Goal: Task Accomplishment & Management: Manage account settings

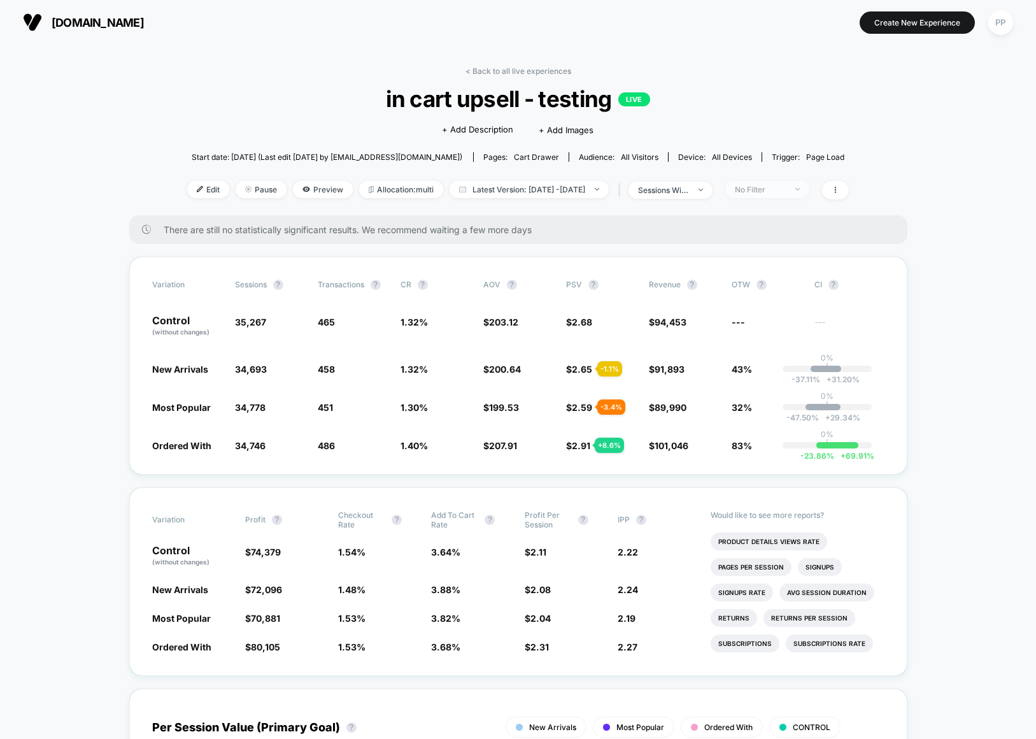
click at [786, 190] on div "No Filter" at bounding box center [760, 190] width 51 height 10
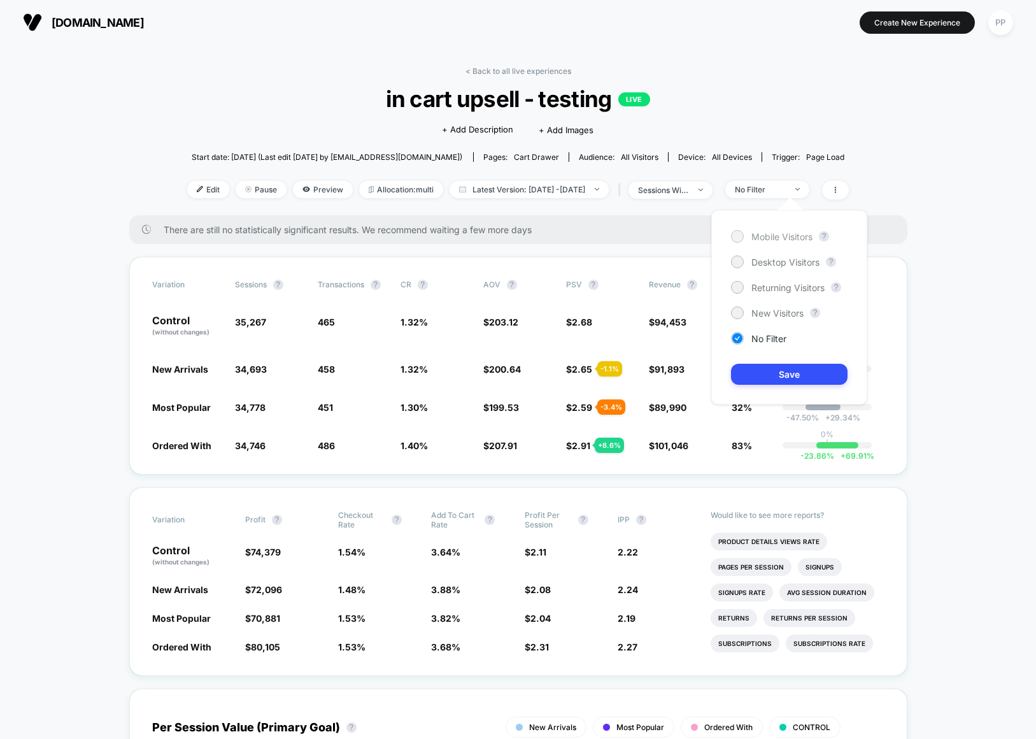
click at [781, 230] on div "Mobile Visitors" at bounding box center [771, 236] width 81 height 13
click at [781, 367] on button "Save" at bounding box center [789, 374] width 117 height 21
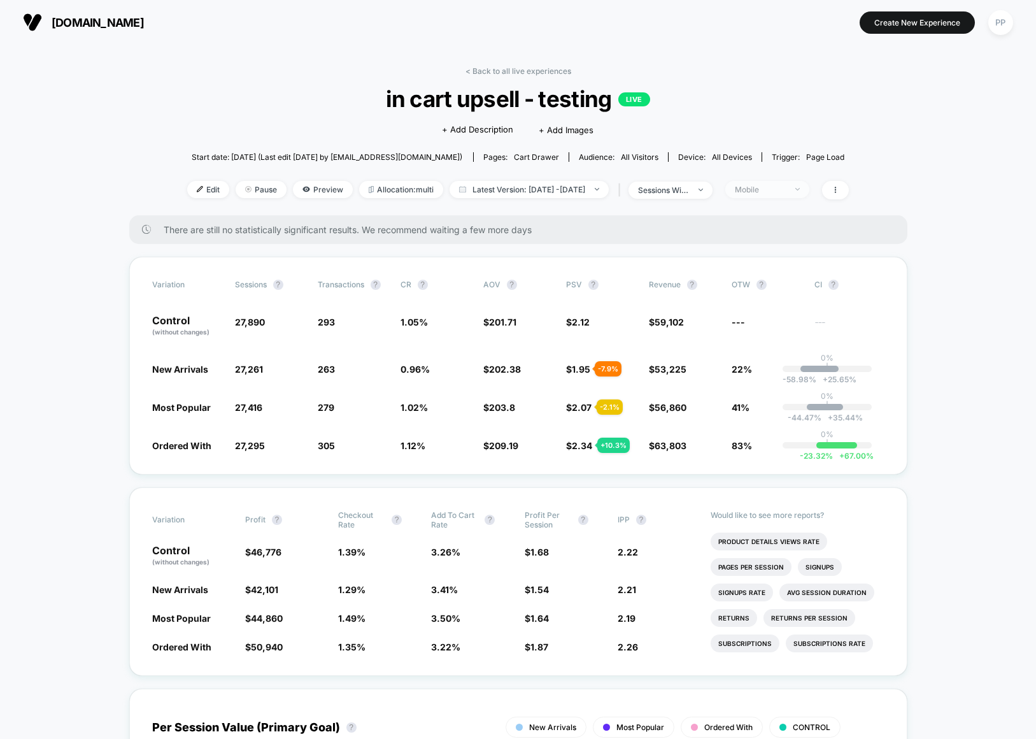
click at [786, 187] on div "Mobile" at bounding box center [760, 190] width 51 height 10
click at [786, 260] on span "Desktop Visitors" at bounding box center [785, 262] width 68 height 11
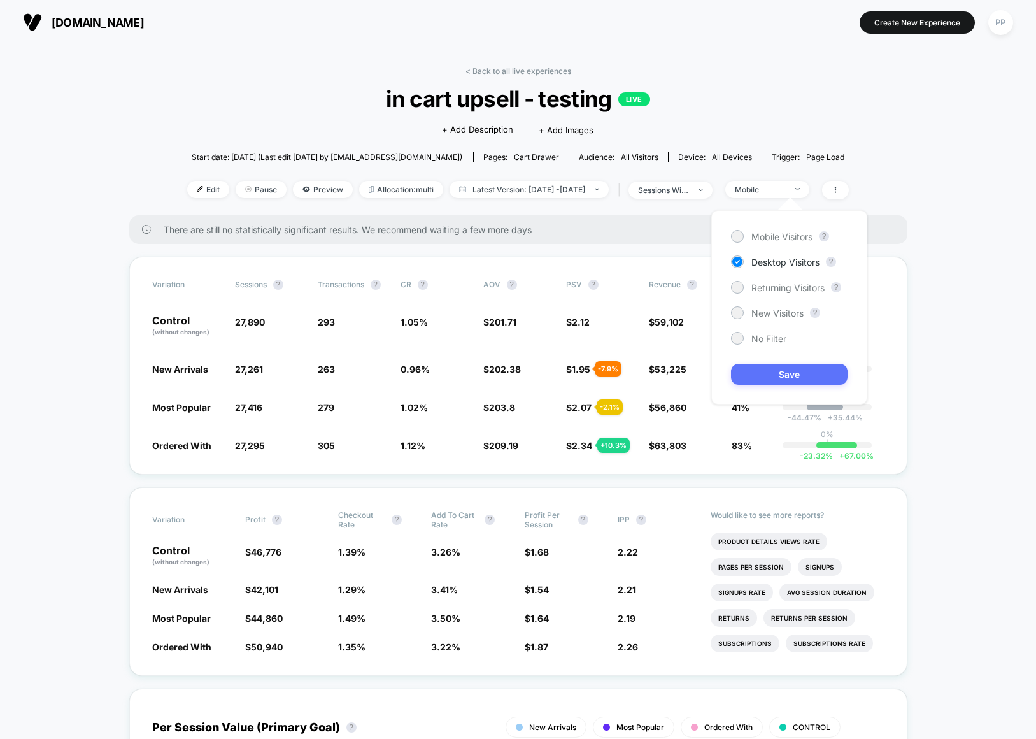
click at [770, 374] on button "Save" at bounding box center [789, 374] width 117 height 21
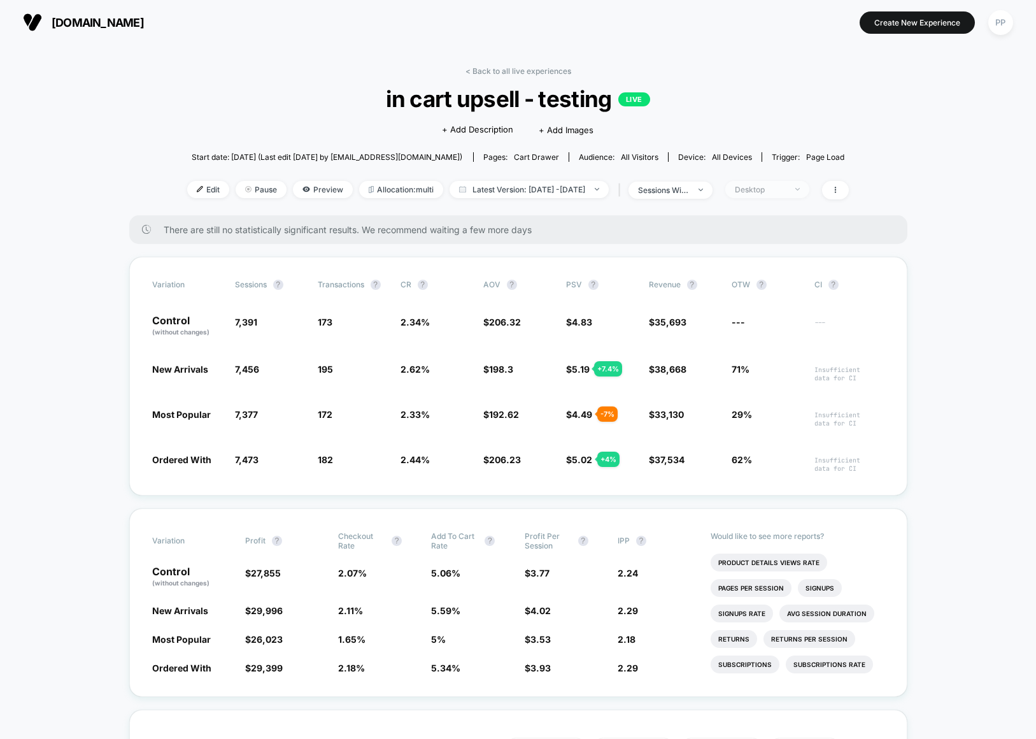
click at [786, 187] on div "Desktop" at bounding box center [760, 190] width 51 height 10
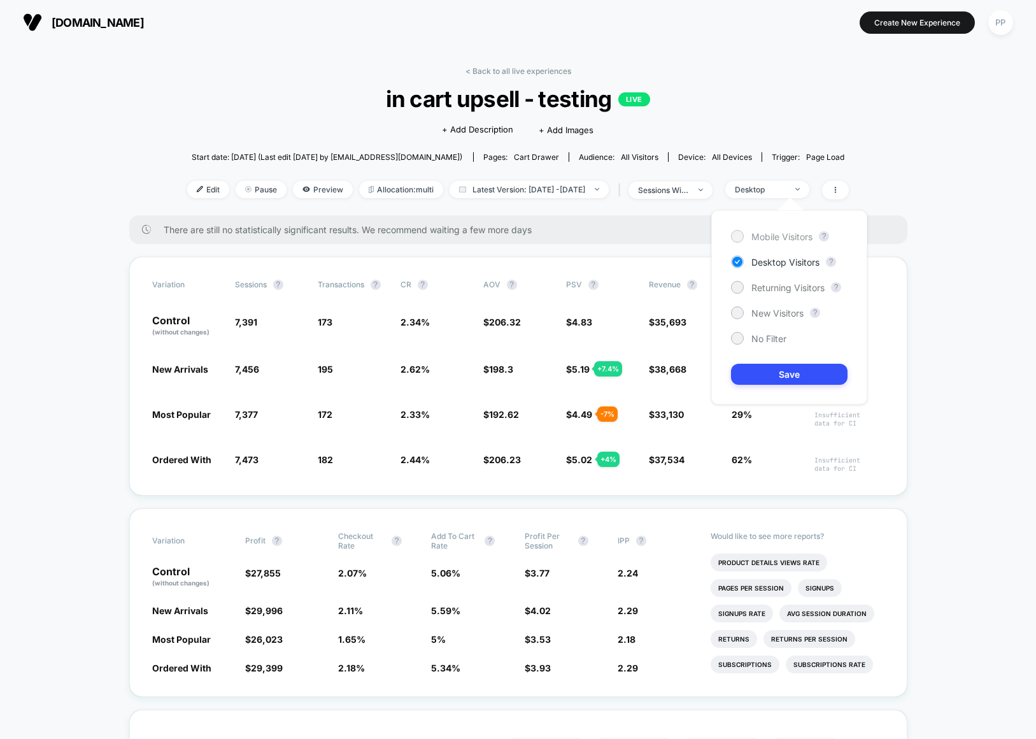
click at [805, 236] on span "Mobile Visitors" at bounding box center [781, 236] width 61 height 11
drag, startPoint x: 796, startPoint y: 378, endPoint x: 810, endPoint y: 371, distance: 14.8
click at [796, 378] on button "Save" at bounding box center [789, 374] width 117 height 21
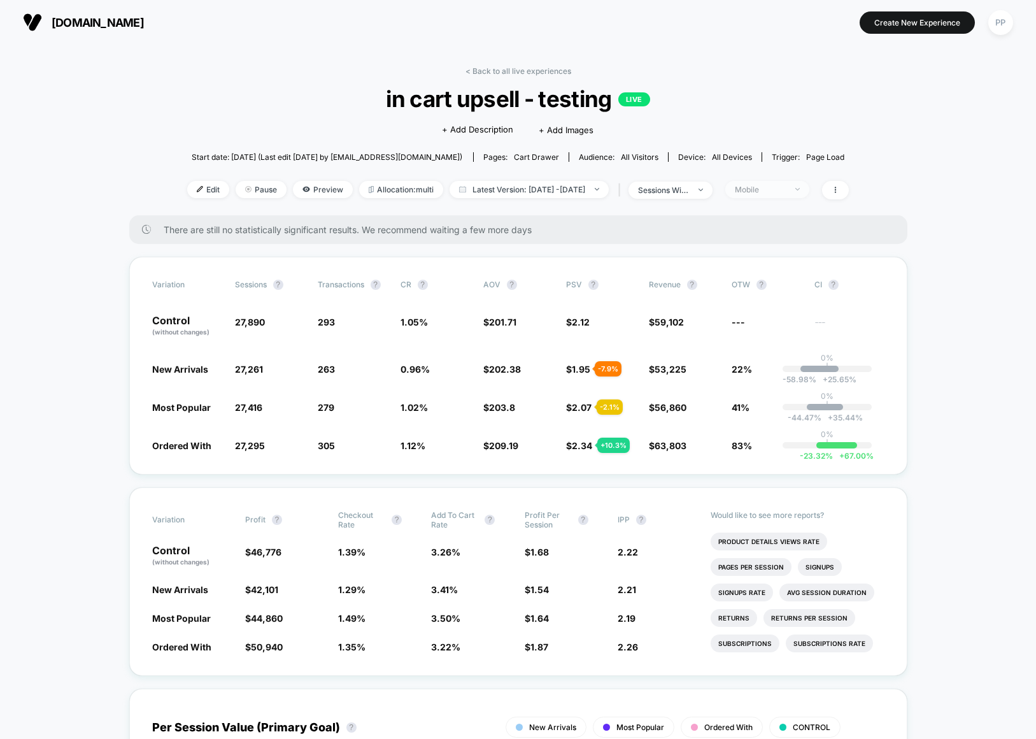
click at [786, 188] on div "Mobile" at bounding box center [760, 190] width 51 height 10
click at [798, 282] on span "Returning Visitors" at bounding box center [787, 287] width 73 height 11
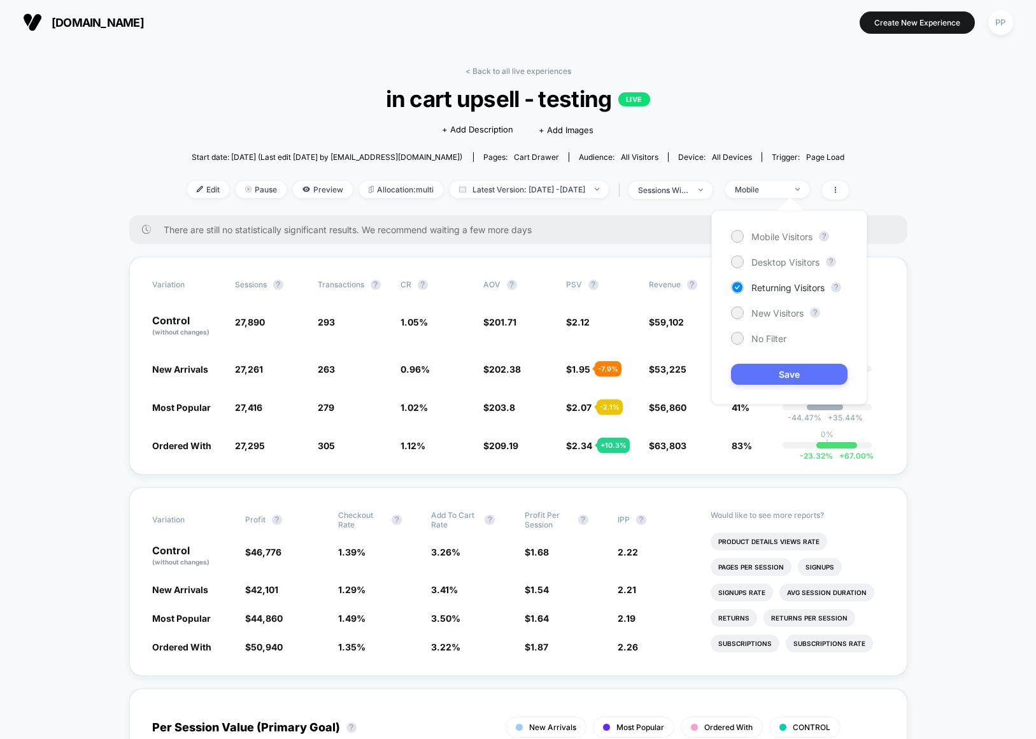
click at [796, 371] on button "Save" at bounding box center [789, 374] width 117 height 21
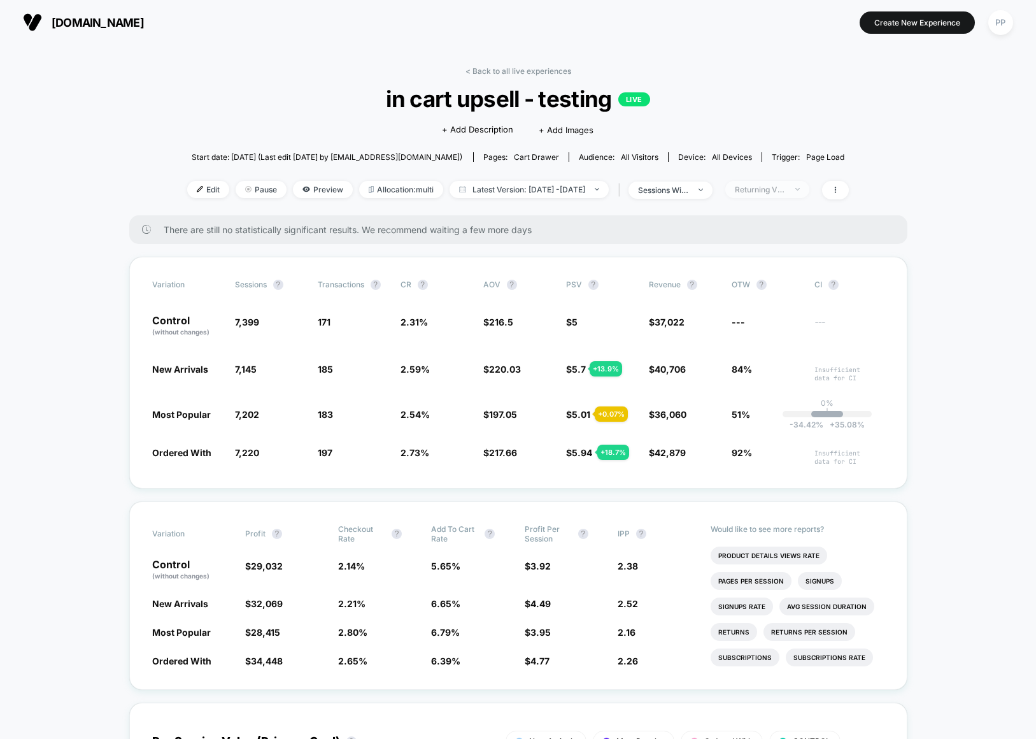
click at [786, 188] on div "Returning Visitors" at bounding box center [760, 190] width 51 height 10
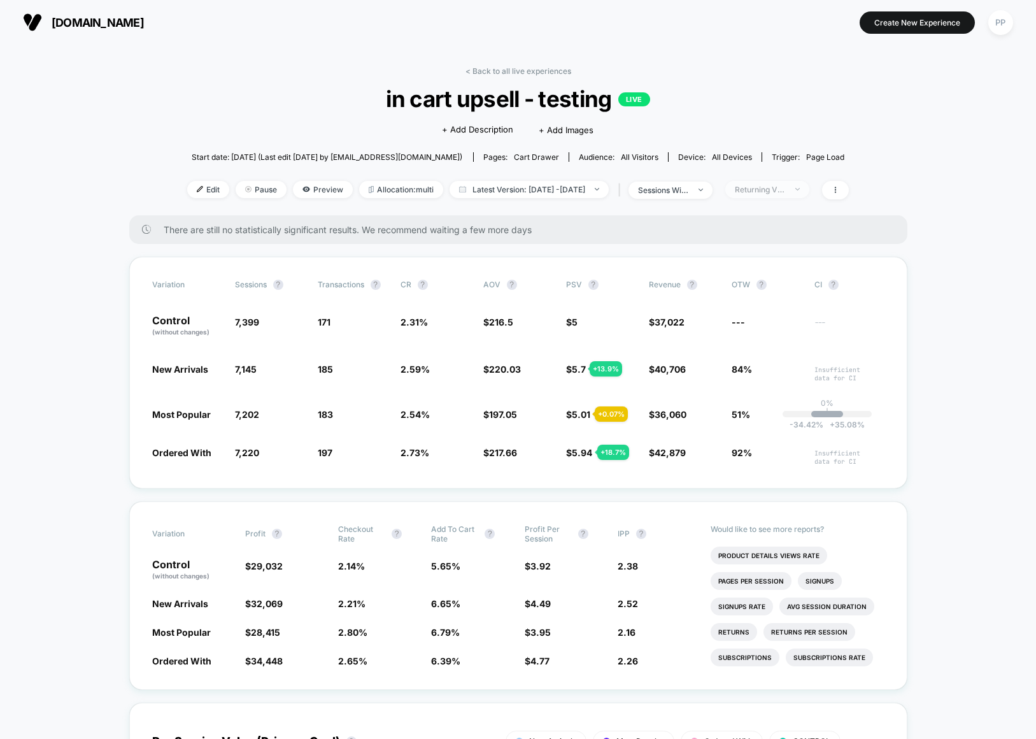
click at [809, 190] on span "Returning Visitors" at bounding box center [767, 189] width 84 height 17
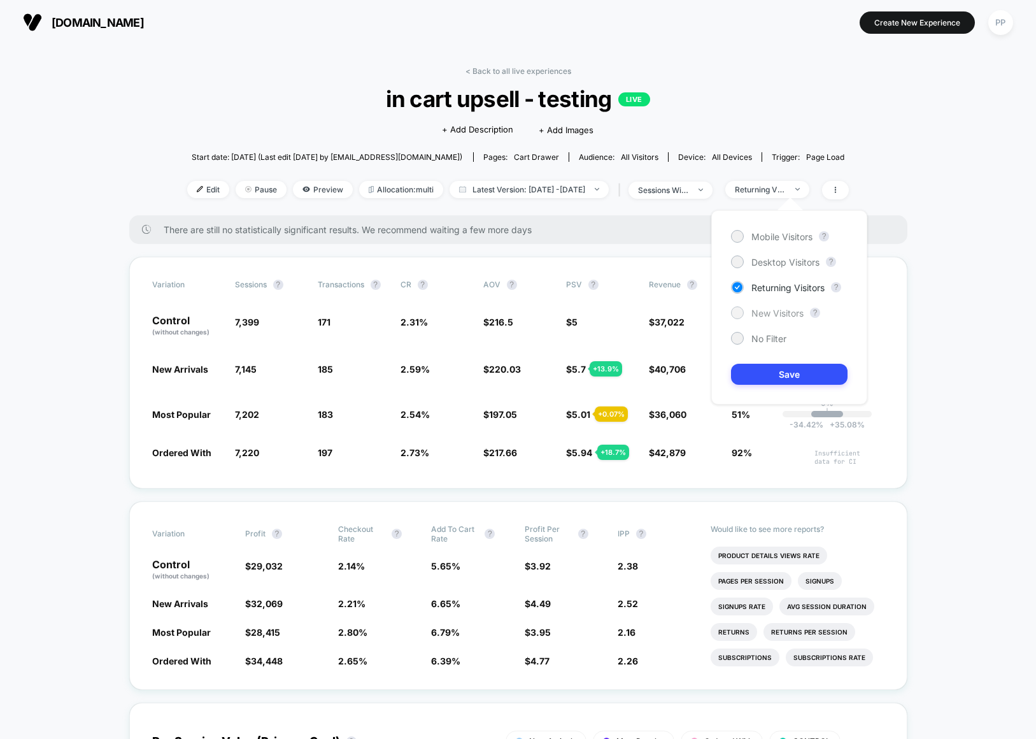
click at [779, 317] on span "New Visitors" at bounding box center [777, 313] width 52 height 11
click at [819, 374] on button "Save" at bounding box center [789, 374] width 117 height 21
